Goal: Book appointment/travel/reservation

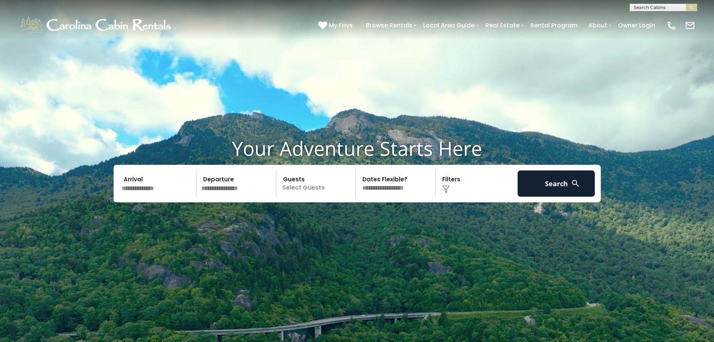
click at [158, 191] on input "text" at bounding box center [158, 183] width 78 height 26
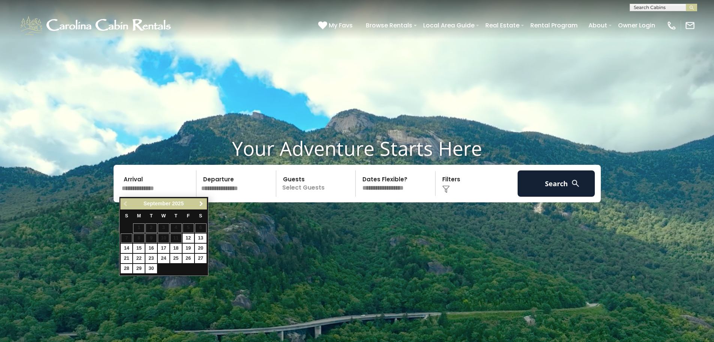
click at [201, 202] on span "Next" at bounding box center [201, 204] width 6 height 6
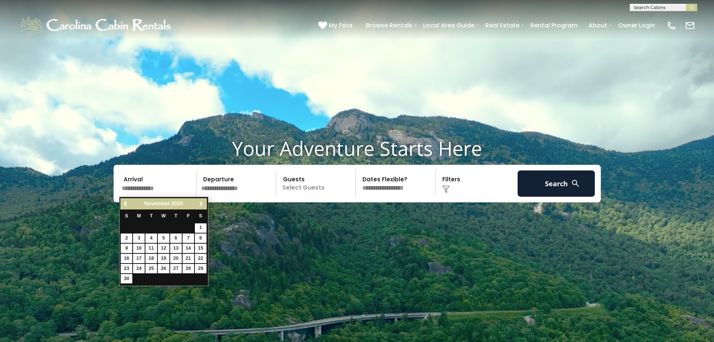
click at [201, 202] on span "Next" at bounding box center [201, 204] width 6 height 6
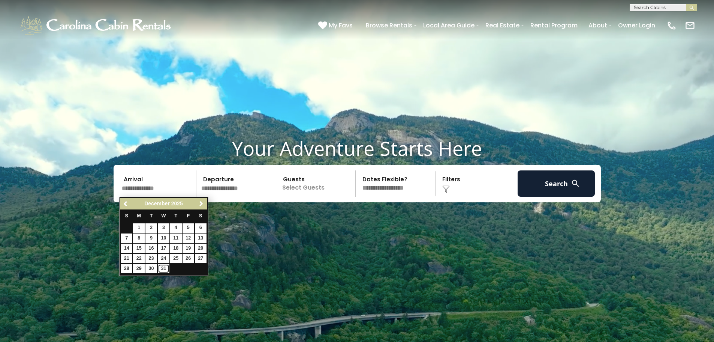
click at [160, 269] on link "31" at bounding box center [164, 268] width 12 height 9
type input "********"
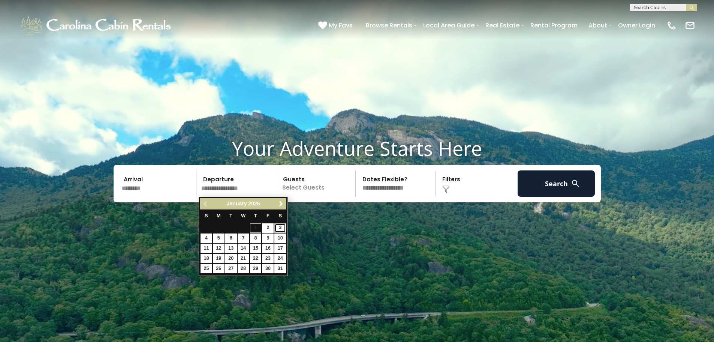
click at [279, 227] on link "3" at bounding box center [280, 227] width 12 height 9
type input "******"
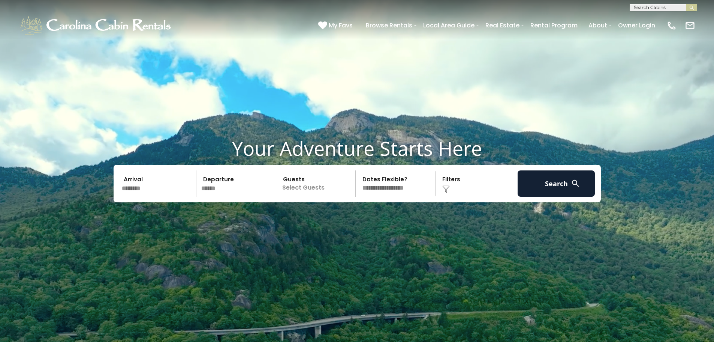
click at [303, 180] on p "Select Guests" at bounding box center [317, 183] width 77 height 26
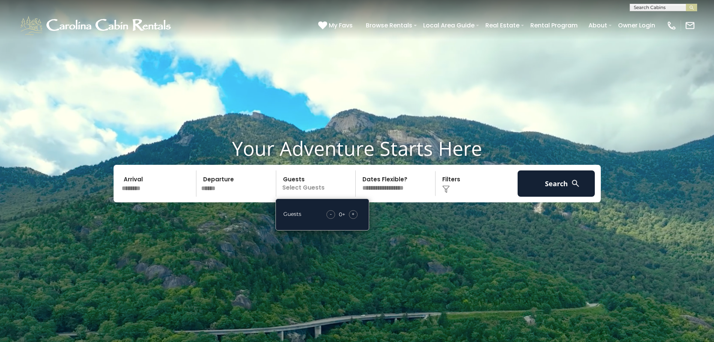
click at [355, 217] on div "+" at bounding box center [353, 214] width 9 height 9
click at [354, 216] on span "+" at bounding box center [353, 213] width 3 height 7
click at [565, 181] on button "Search" at bounding box center [557, 183] width 78 height 26
